Goal: Information Seeking & Learning: Learn about a topic

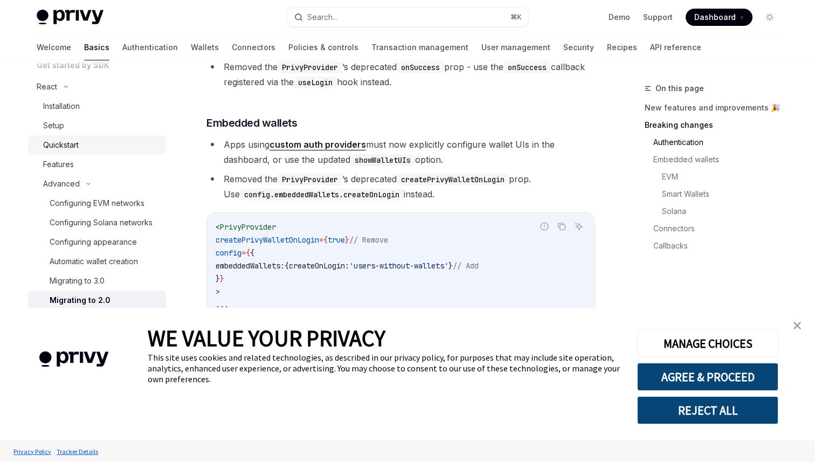
scroll to position [271, 0]
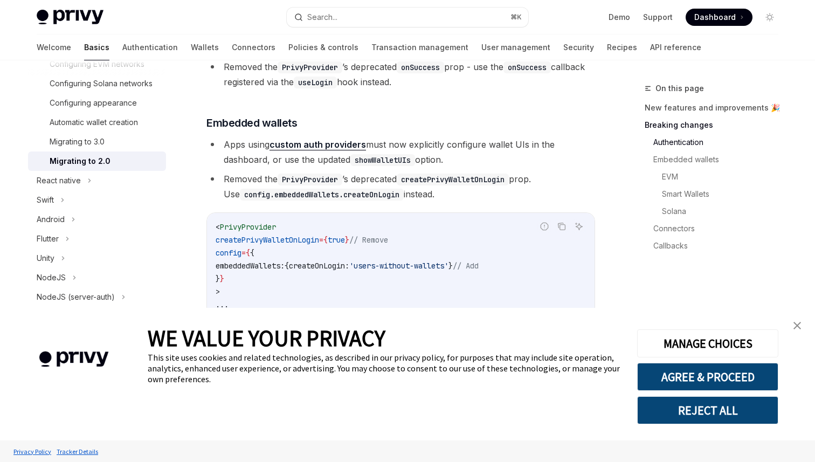
click at [802, 326] on link "close banner" at bounding box center [798, 326] width 22 height 22
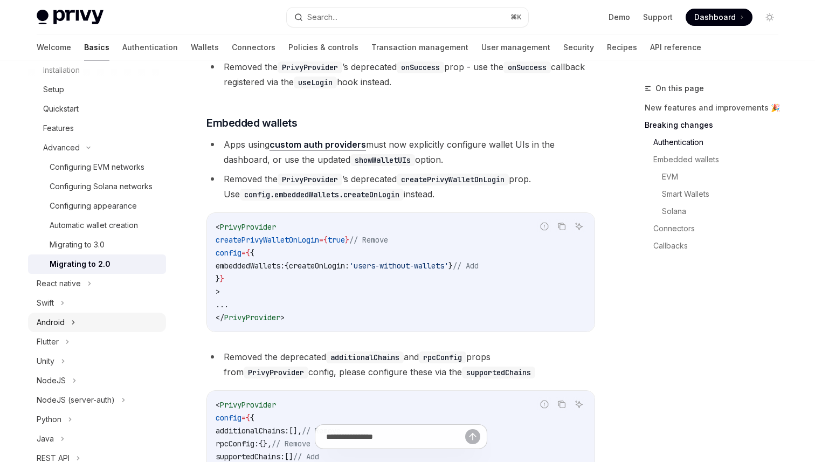
scroll to position [344, 0]
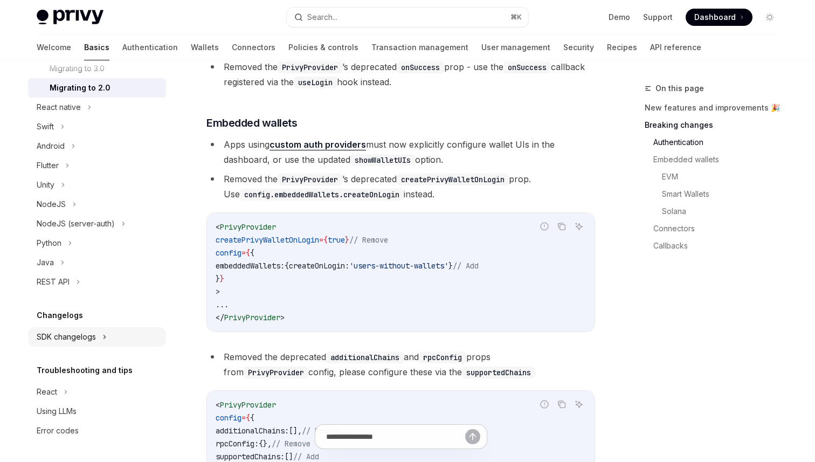
click at [85, 346] on div "SDK changelogs" at bounding box center [97, 336] width 138 height 19
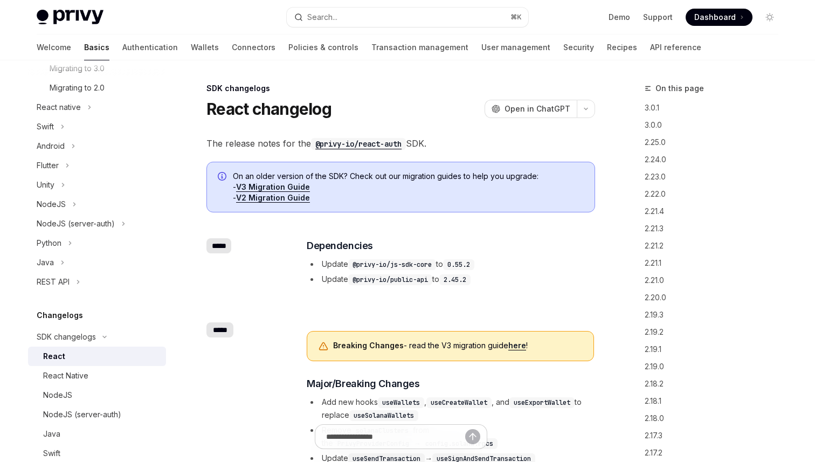
click at [85, 354] on div "React" at bounding box center [101, 356] width 116 height 13
type textarea "*"
click at [395, 264] on code "@privy-io/js-sdk-core" at bounding box center [392, 264] width 88 height 11
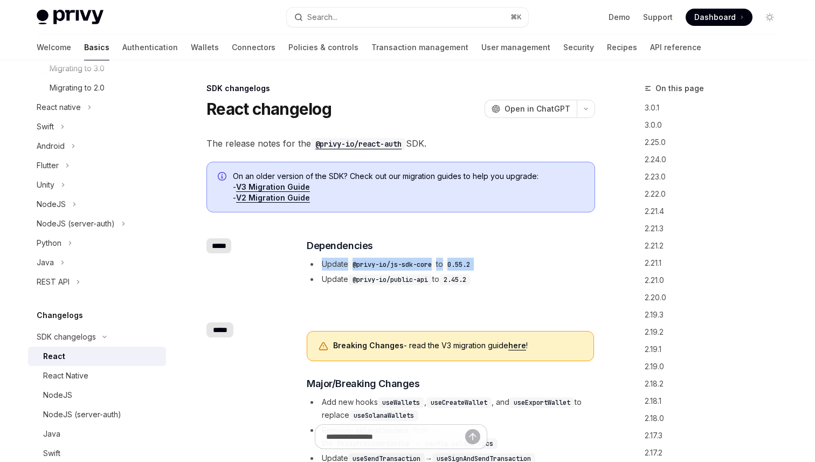
click at [395, 264] on code "@privy-io/js-sdk-core" at bounding box center [392, 264] width 88 height 11
